Goal: Information Seeking & Learning: Learn about a topic

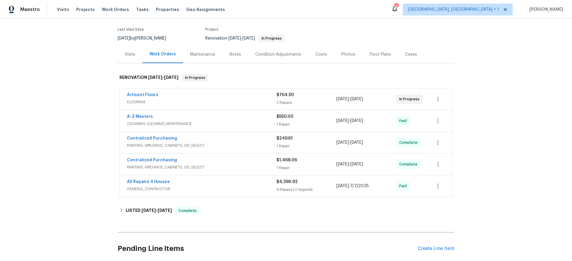
scroll to position [47, 0]
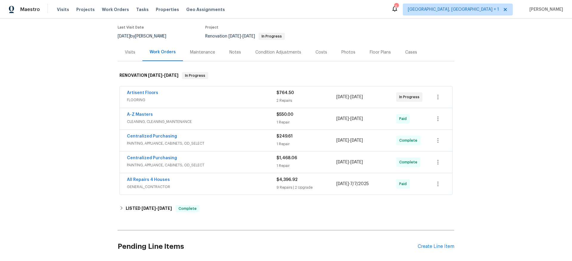
click at [228, 121] on span "CLEANING, CLEANING_MAINTENANCE" at bounding box center [202, 122] width 150 height 6
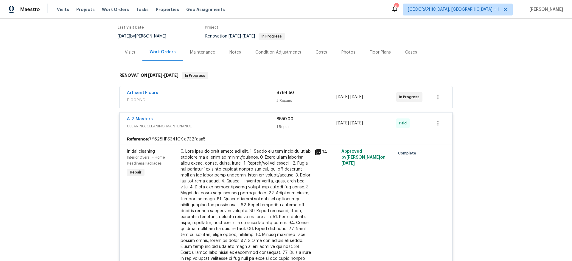
click at [214, 94] on div "Artisent Floors" at bounding box center [202, 93] width 150 height 7
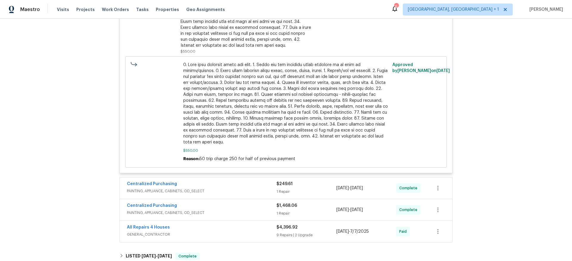
click at [251, 188] on div "Centralized Purchasing" at bounding box center [202, 184] width 150 height 7
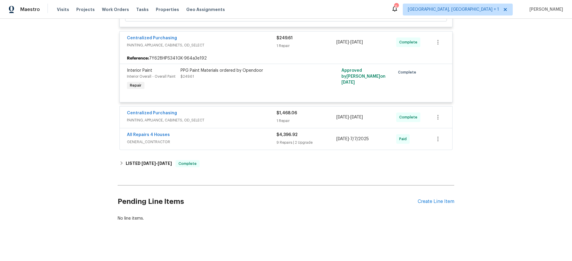
scroll to position [522, 0]
click at [219, 116] on span "PAINTING, APPLIANCE, CABINETS, OD_SELECT" at bounding box center [202, 119] width 150 height 6
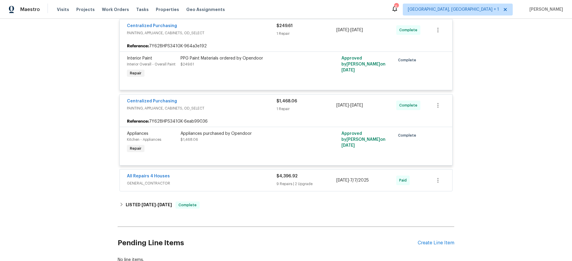
scroll to position [534, 0]
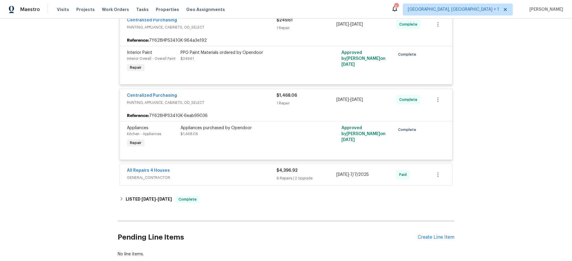
click at [231, 174] on div "All Repairs 4 Houses" at bounding box center [202, 171] width 150 height 7
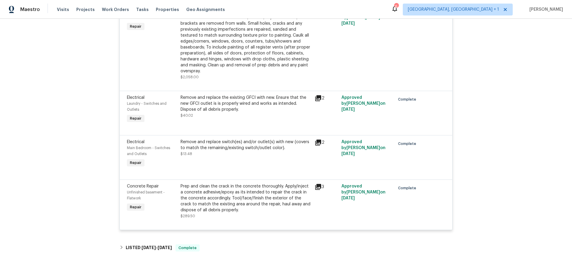
scroll to position [1081, 0]
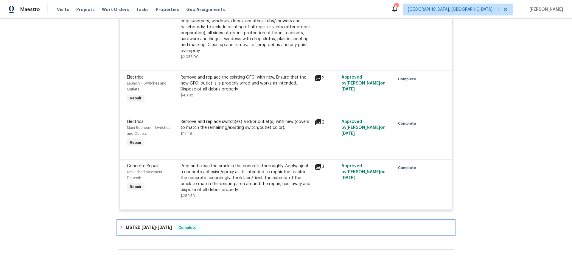
click at [218, 233] on div "LISTED [DATE] - [DATE] Complete" at bounding box center [286, 228] width 337 height 14
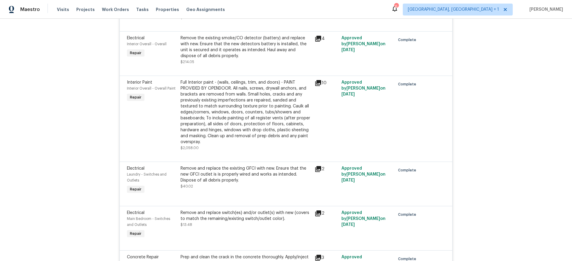
scroll to position [1108, 0]
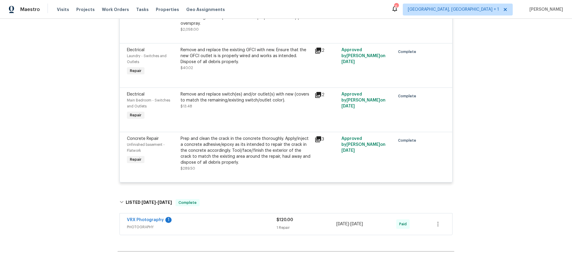
click at [249, 168] on div "Prep and clean the crack in the concrete thoroughly. Apply/inject a concrete ad…" at bounding box center [246, 154] width 130 height 36
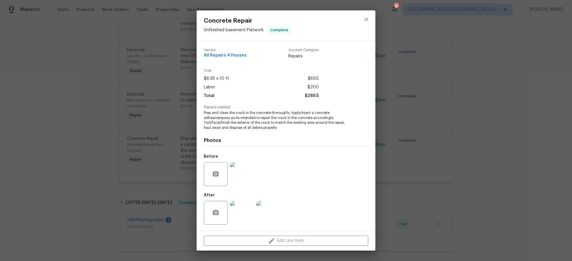
click at [240, 205] on img at bounding box center [242, 213] width 24 height 24
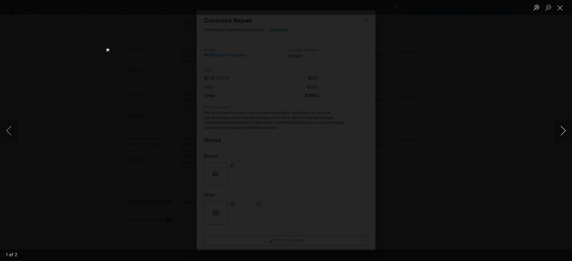
click at [561, 131] on button "Next image" at bounding box center [563, 131] width 18 height 24
click at [508, 158] on div "Lightbox" at bounding box center [286, 130] width 572 height 261
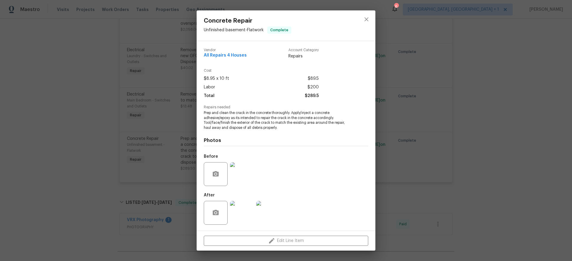
click at [96, 186] on div "Concrete Repair Unfinished basement - Flatwork Complete Vendor All Repairs 4 Ho…" at bounding box center [286, 130] width 572 height 261
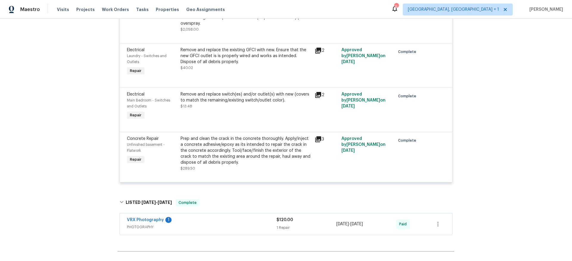
click at [214, 144] on div "Prep and clean the crack in the concrete thoroughly. Apply/inject a concrete ad…" at bounding box center [246, 151] width 130 height 30
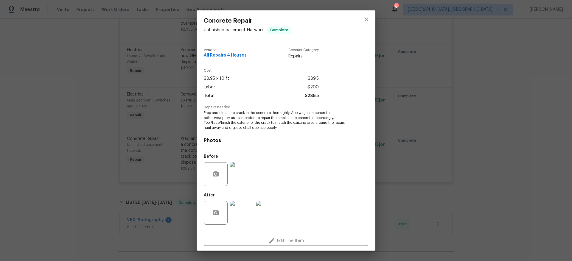
click at [240, 210] on img at bounding box center [242, 213] width 24 height 24
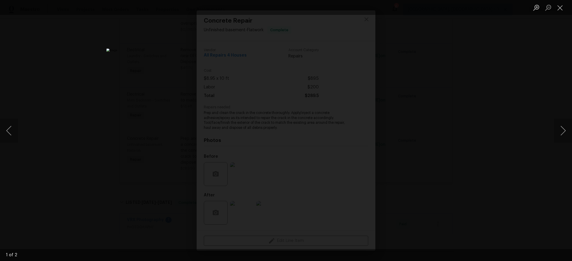
click at [483, 138] on div "Lightbox" at bounding box center [286, 130] width 572 height 261
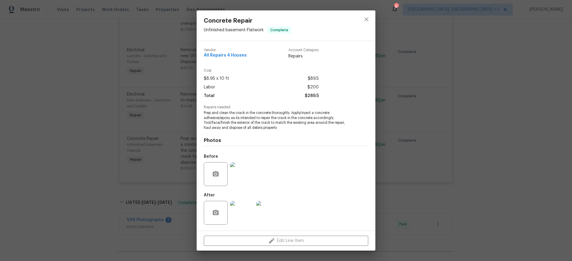
click at [248, 216] on img at bounding box center [242, 213] width 24 height 24
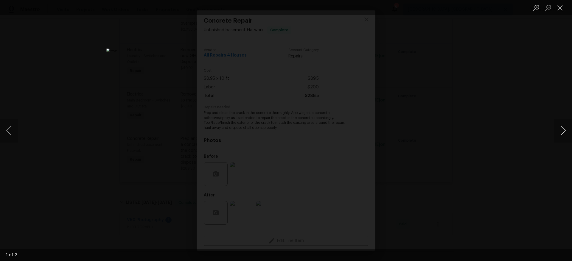
click at [563, 131] on button "Next image" at bounding box center [563, 131] width 18 height 24
click at [568, 129] on button "Next image" at bounding box center [563, 131] width 18 height 24
click at [144, 83] on div "Lightbox" at bounding box center [286, 130] width 572 height 261
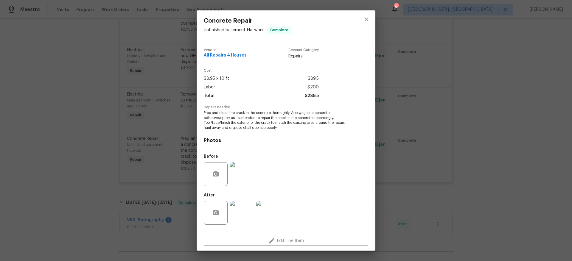
click at [242, 175] on img at bounding box center [242, 174] width 24 height 24
